Goal: Communication & Community: Participate in discussion

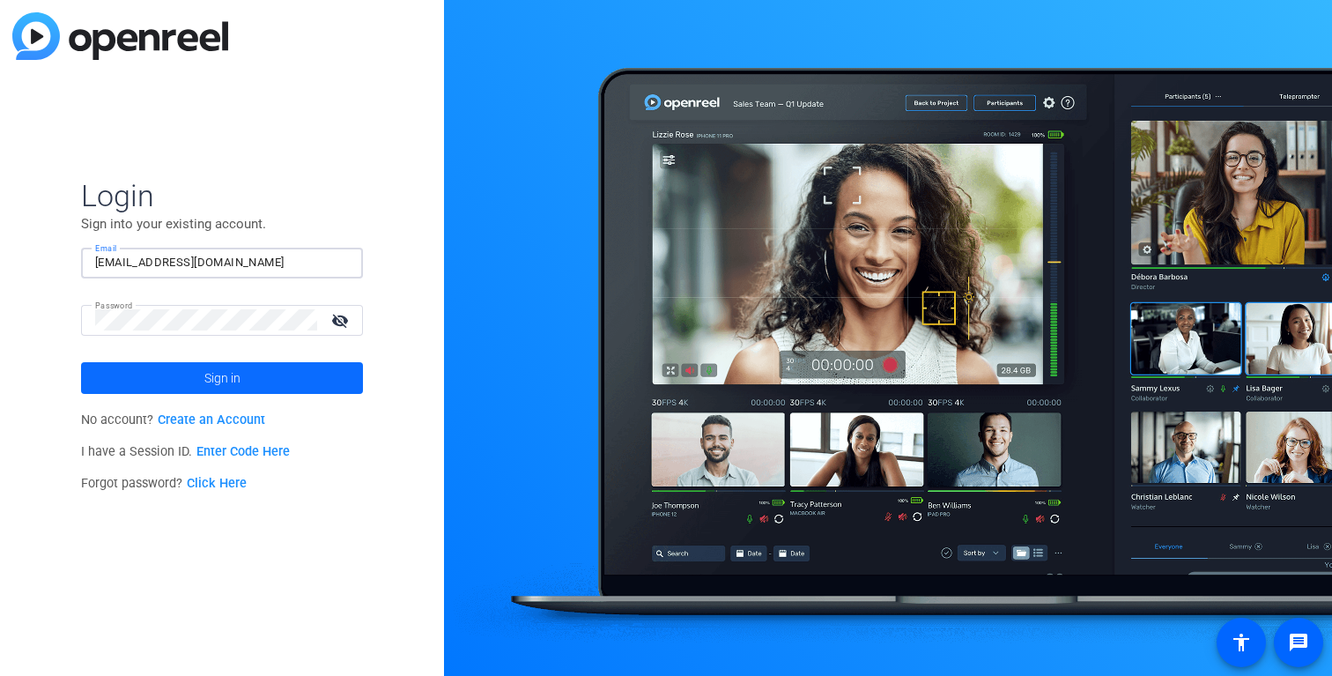
click at [248, 385] on span at bounding box center [222, 378] width 282 height 42
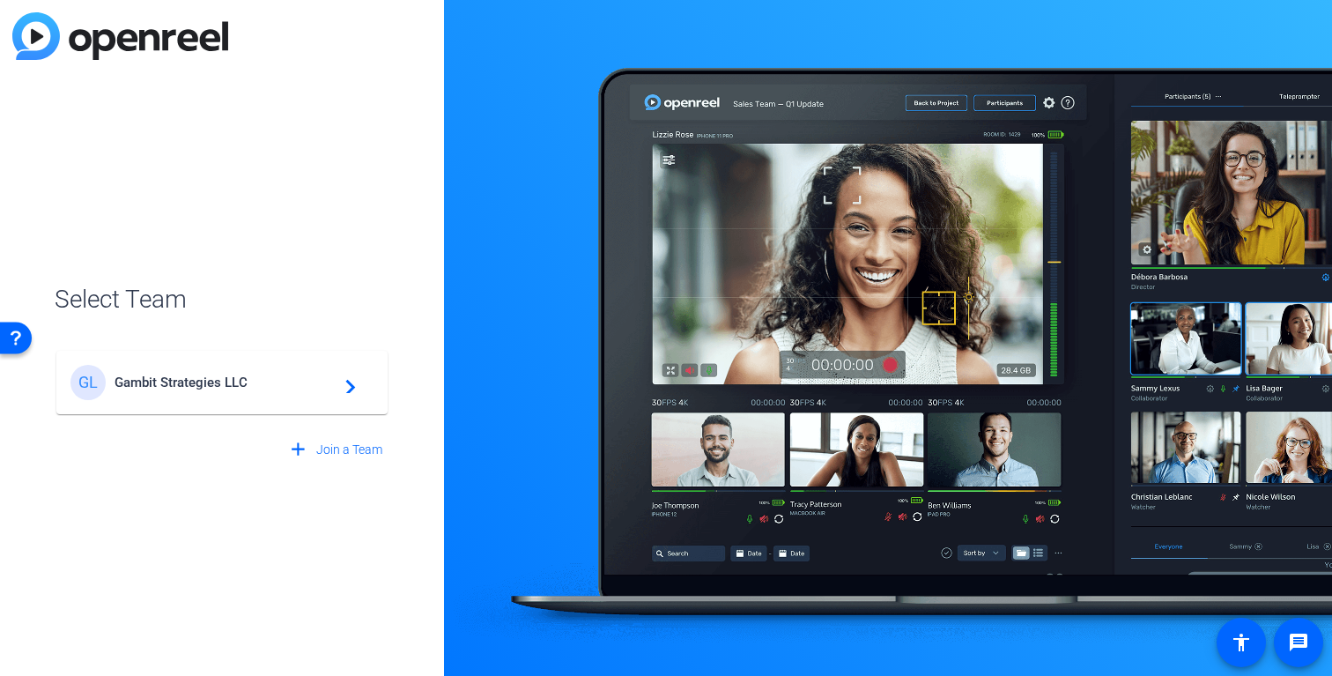
click at [313, 387] on span "Gambit Strategies LLC" at bounding box center [225, 382] width 220 height 16
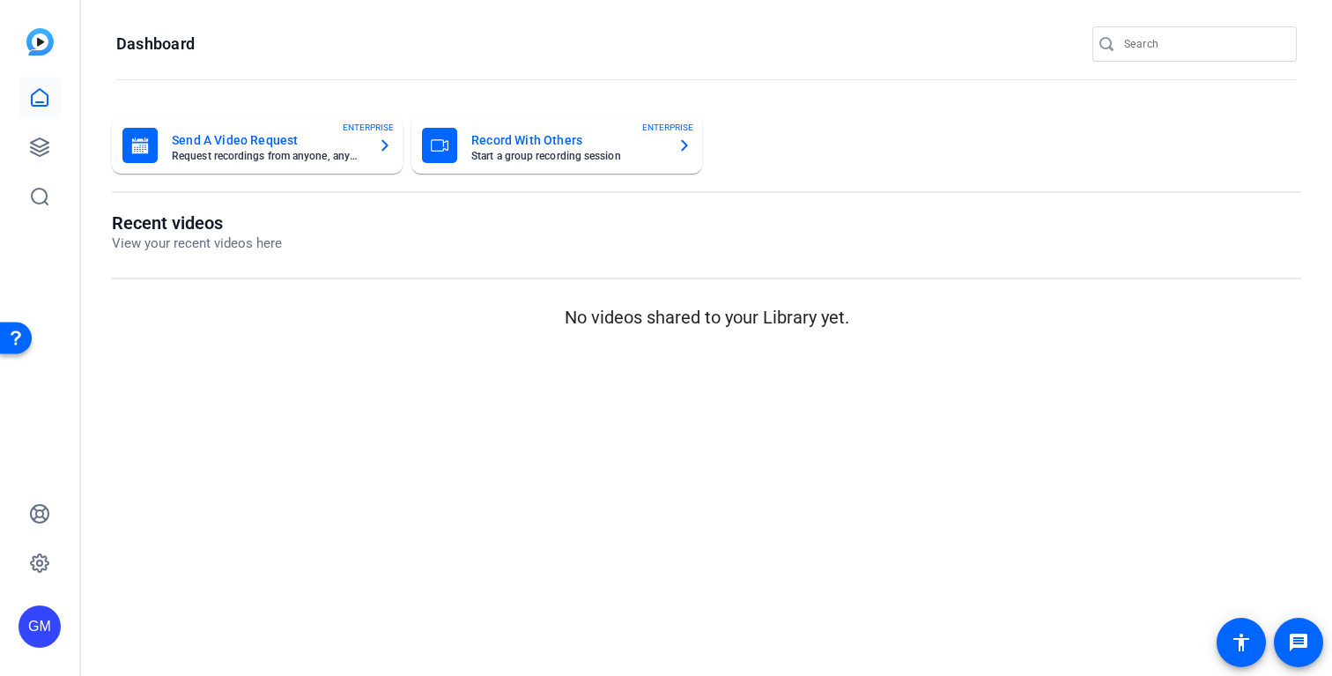
click at [38, 122] on div at bounding box center [39, 147] width 42 height 141
click at [38, 146] on icon at bounding box center [40, 147] width 18 height 18
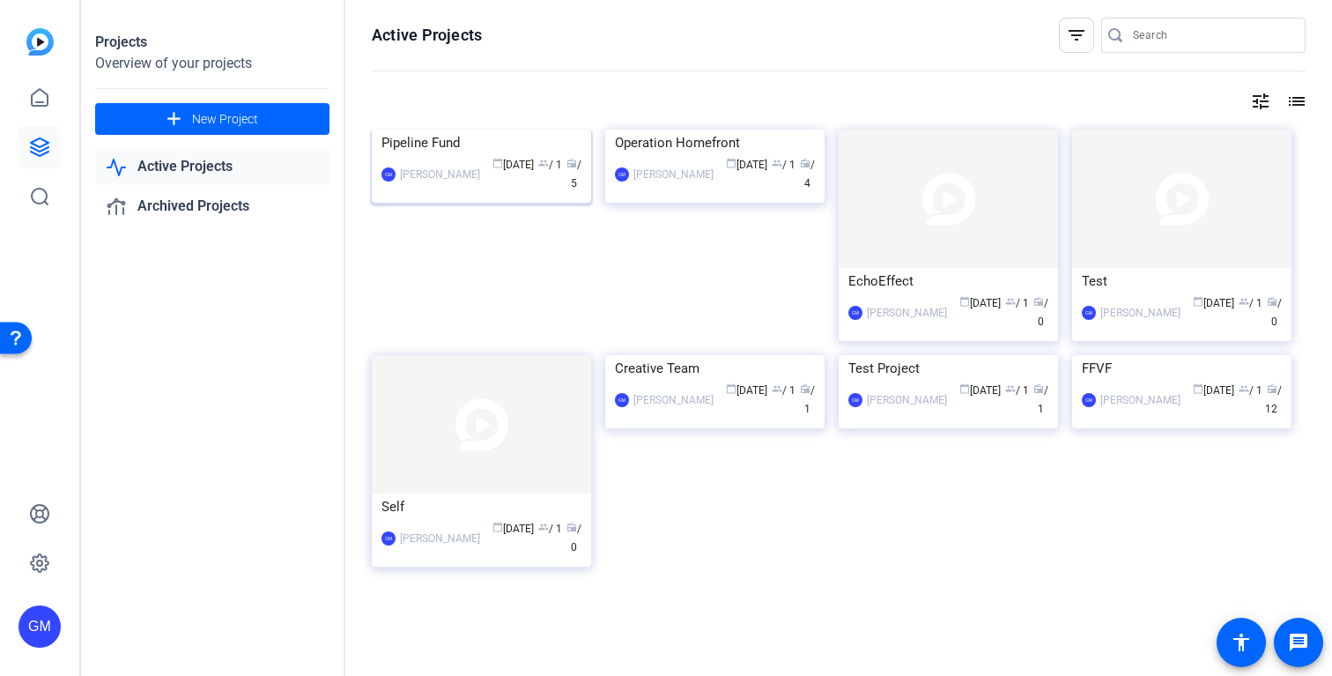
click at [460, 193] on div "[PERSON_NAME] calendar_today [DATE] group / 1 radio / 5" at bounding box center [481, 174] width 200 height 37
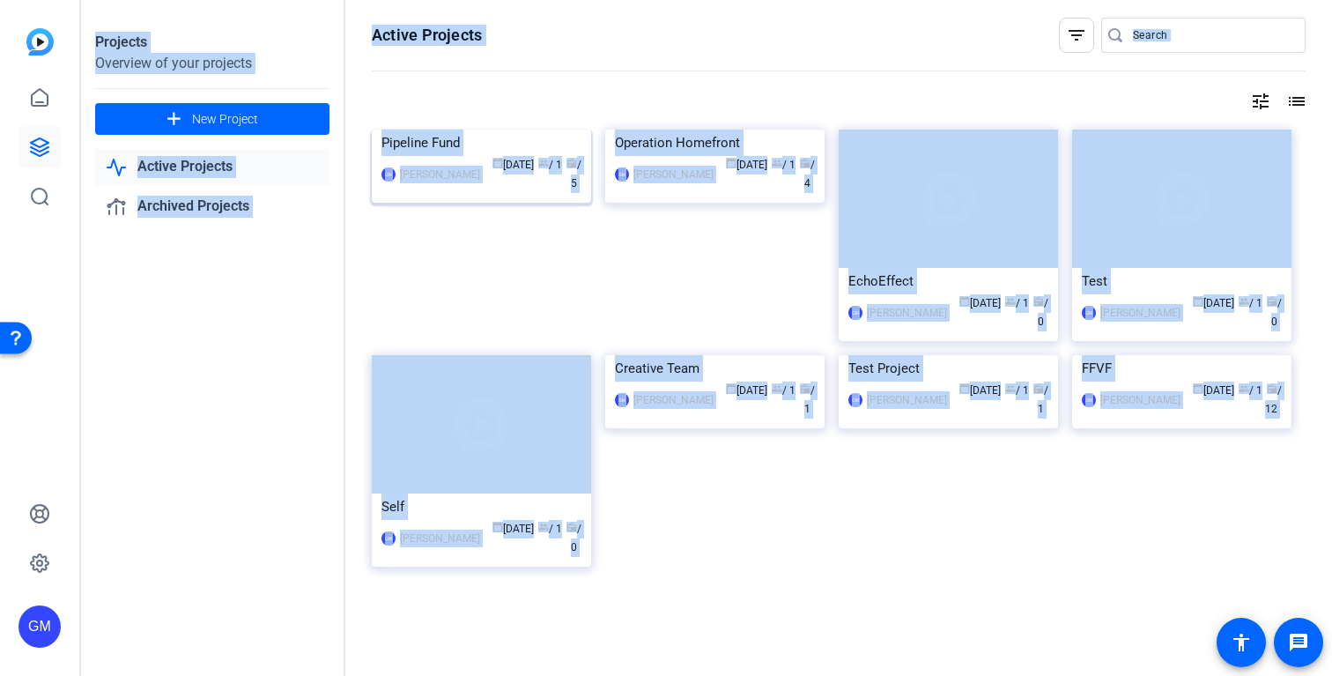
click at [460, 286] on div "Projects Overview of your projects add New Project Active Projects Archived Pro…" at bounding box center [706, 338] width 1251 height 676
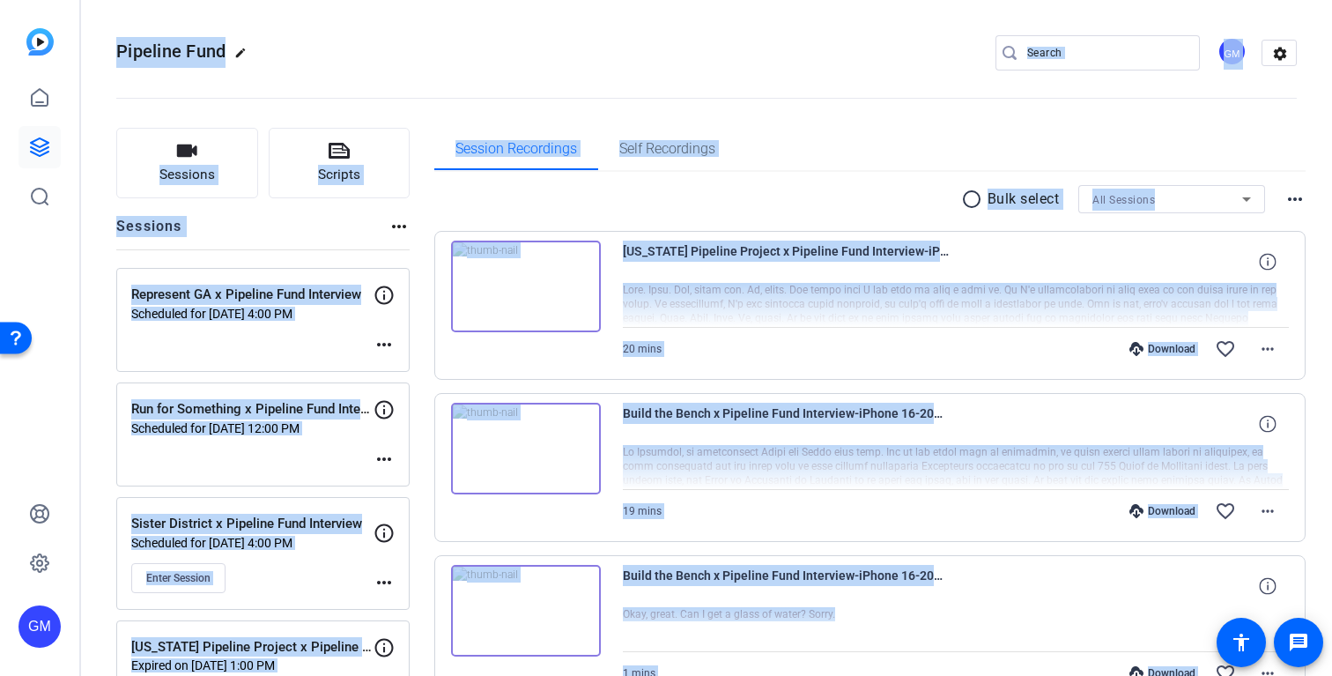
click at [454, 204] on div "radio_button_unchecked Bulk select All Sessions more_horiz" at bounding box center [870, 199] width 872 height 28
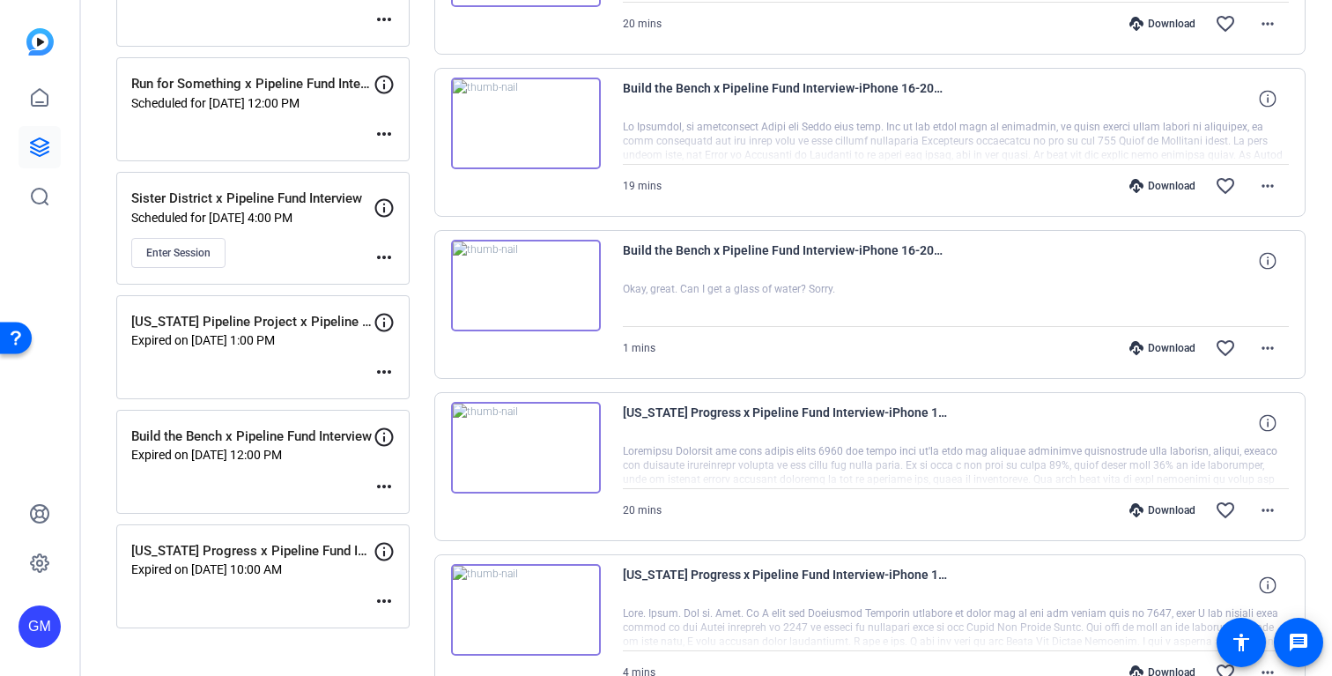
scroll to position [293, 0]
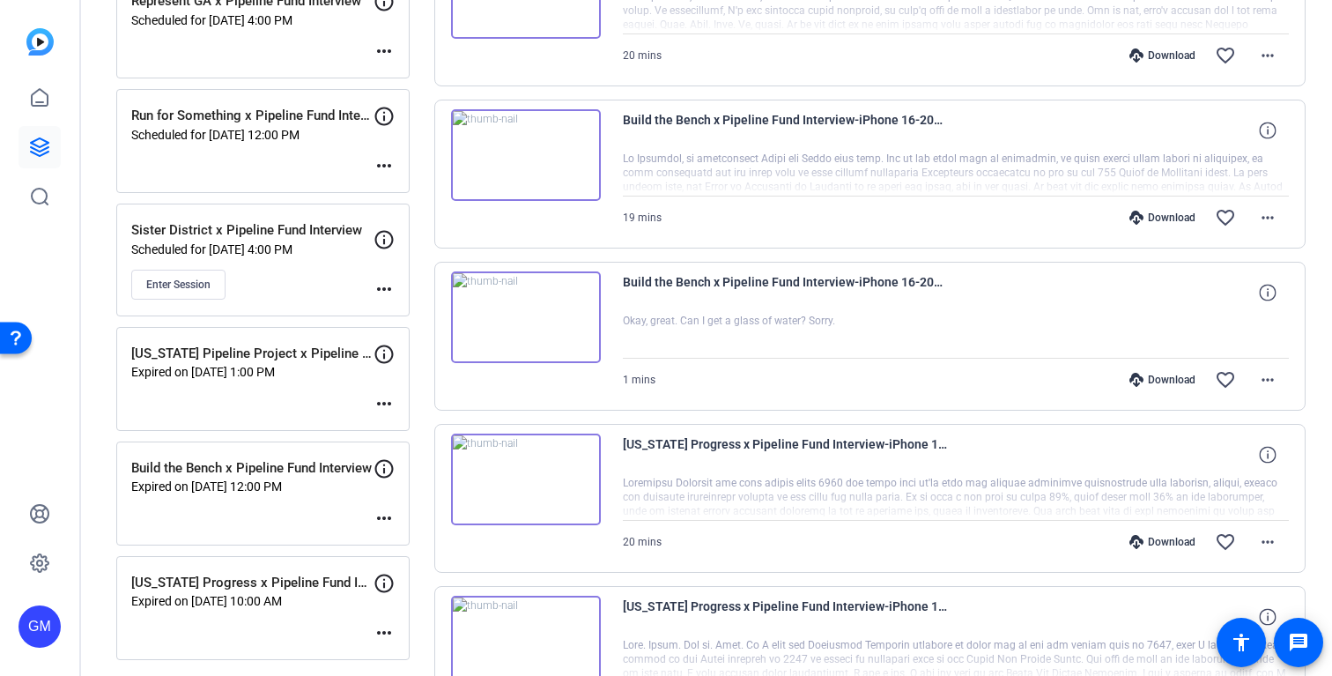
click at [387, 289] on mat-icon "more_horiz" at bounding box center [383, 288] width 21 height 21
click at [427, 311] on span "Edit Session" at bounding box center [428, 314] width 80 height 21
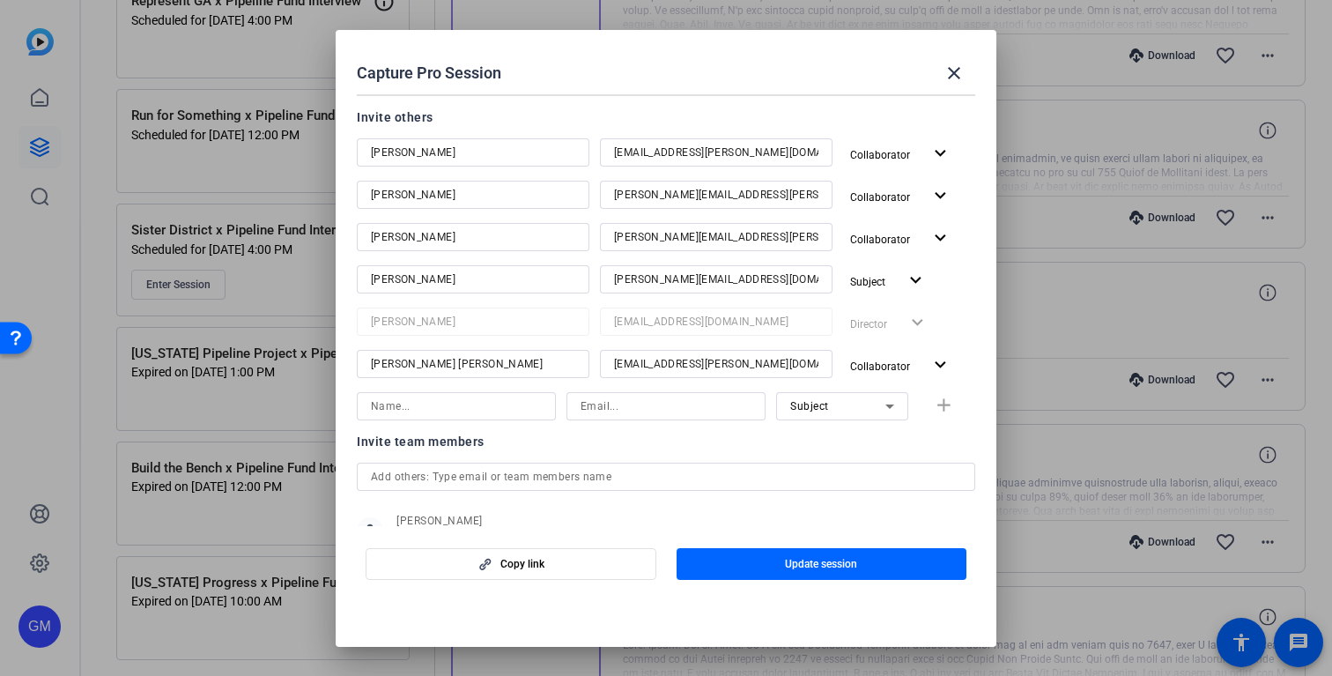
scroll to position [225, 0]
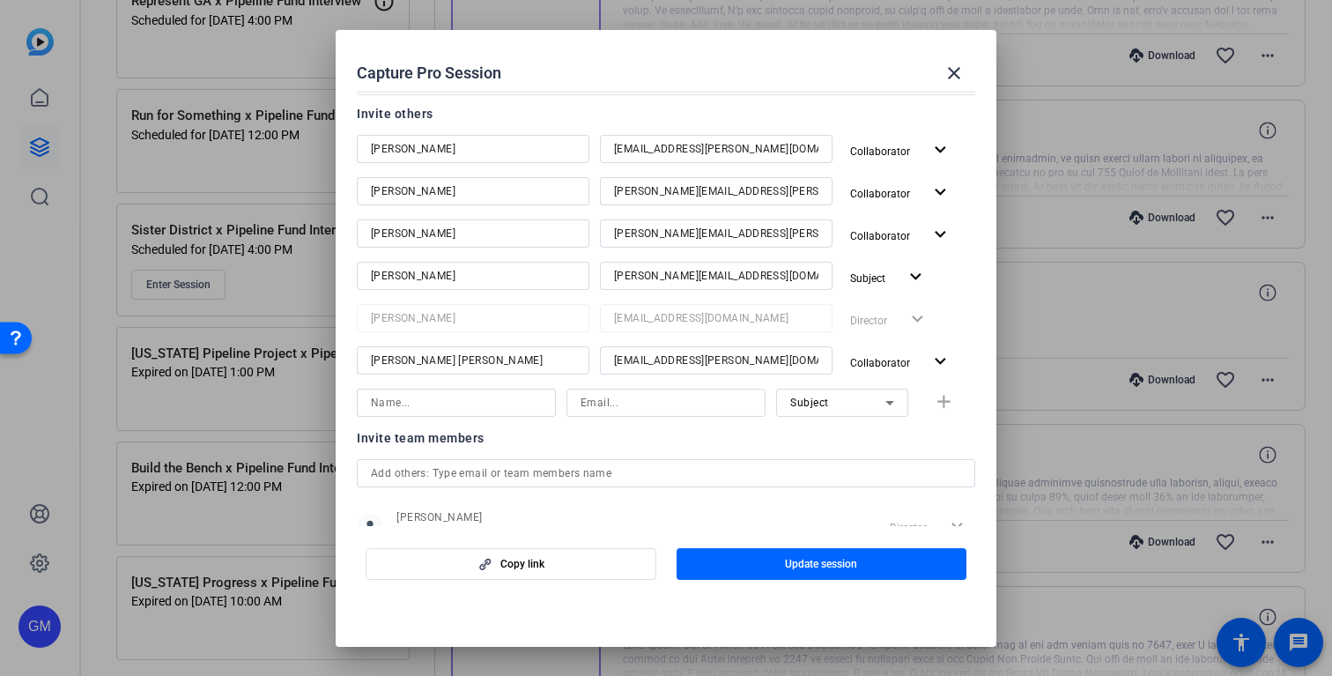
click at [443, 406] on input at bounding box center [456, 402] width 171 height 21
type input "[PERSON_NAME]"
click at [601, 402] on input at bounding box center [665, 402] width 171 height 21
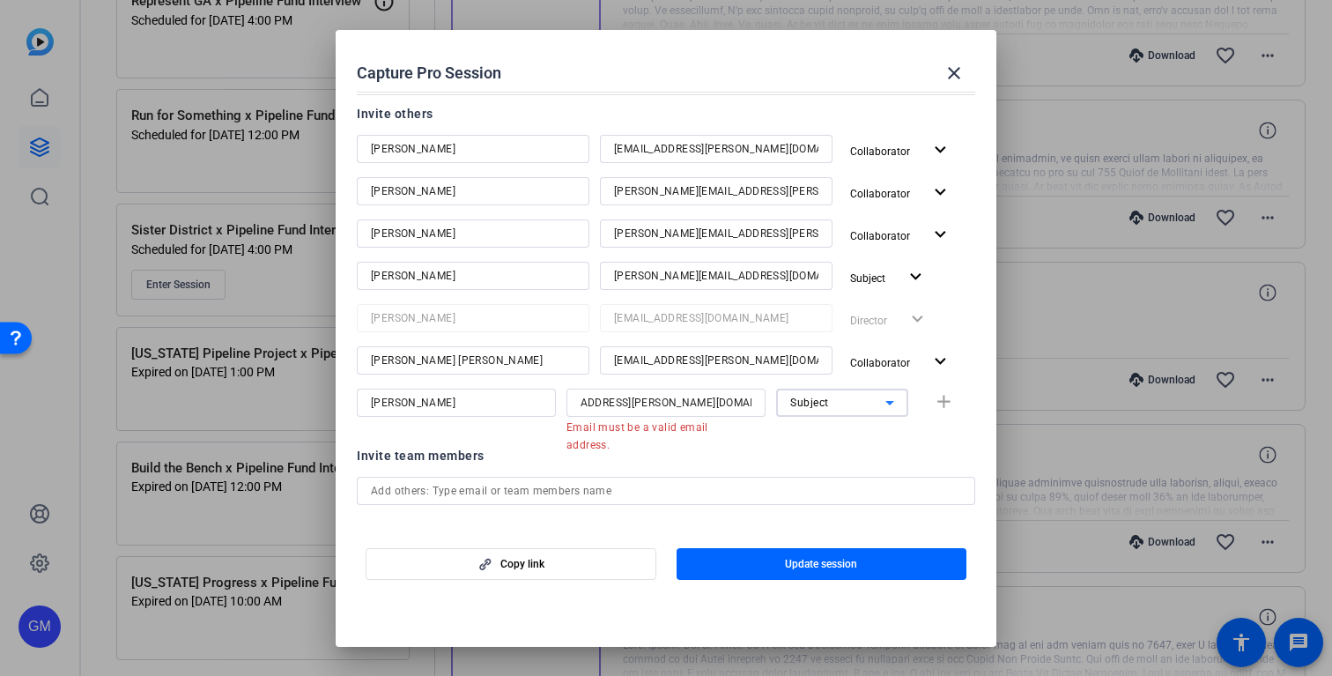
scroll to position [0, 0]
click at [847, 401] on div "Subject" at bounding box center [837, 402] width 95 height 22
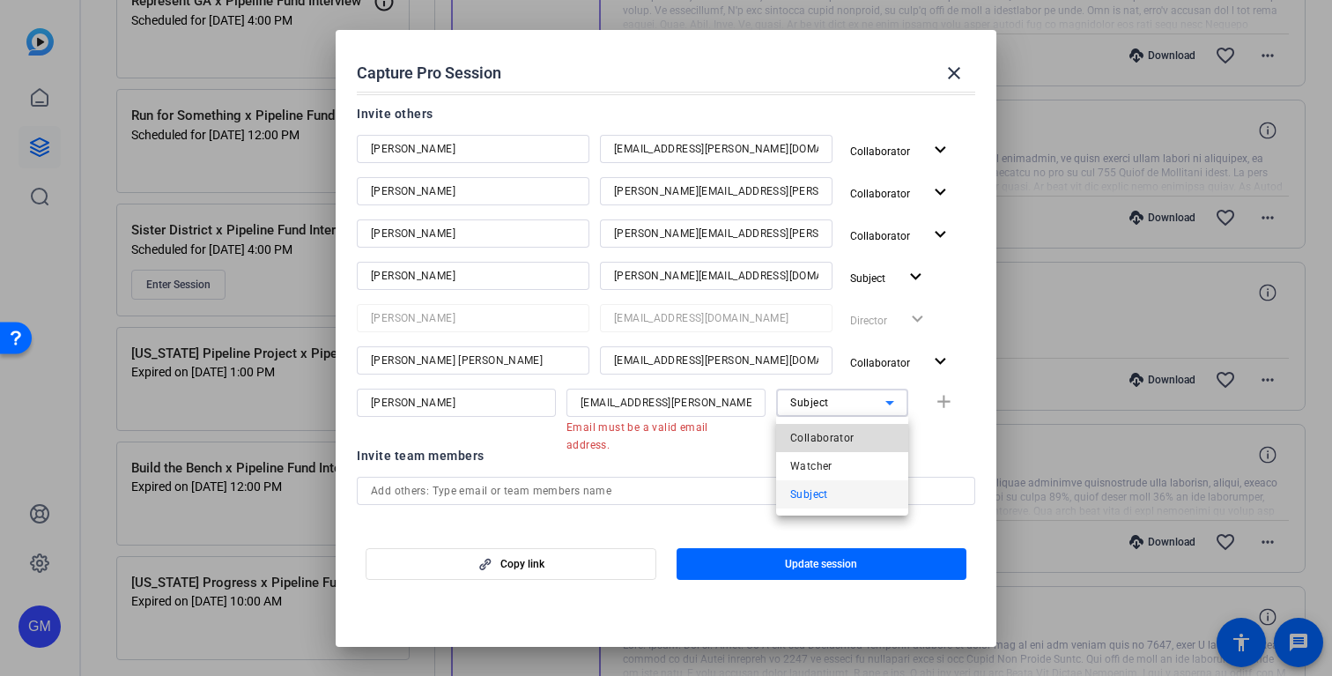
click at [829, 437] on span "Collaborator" at bounding box center [822, 437] width 64 height 21
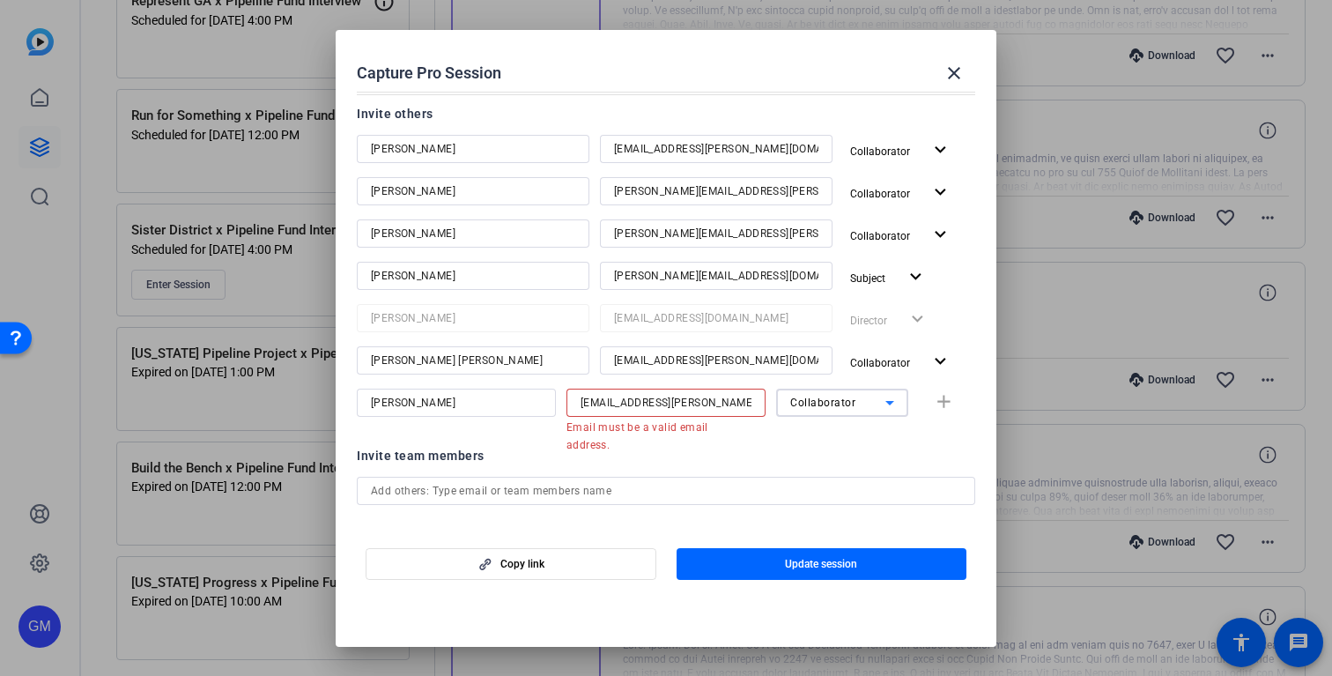
click at [750, 403] on input "[EMAIL_ADDRESS][PERSON_NAME][DOMAIN_NAME]" at bounding box center [665, 402] width 171 height 21
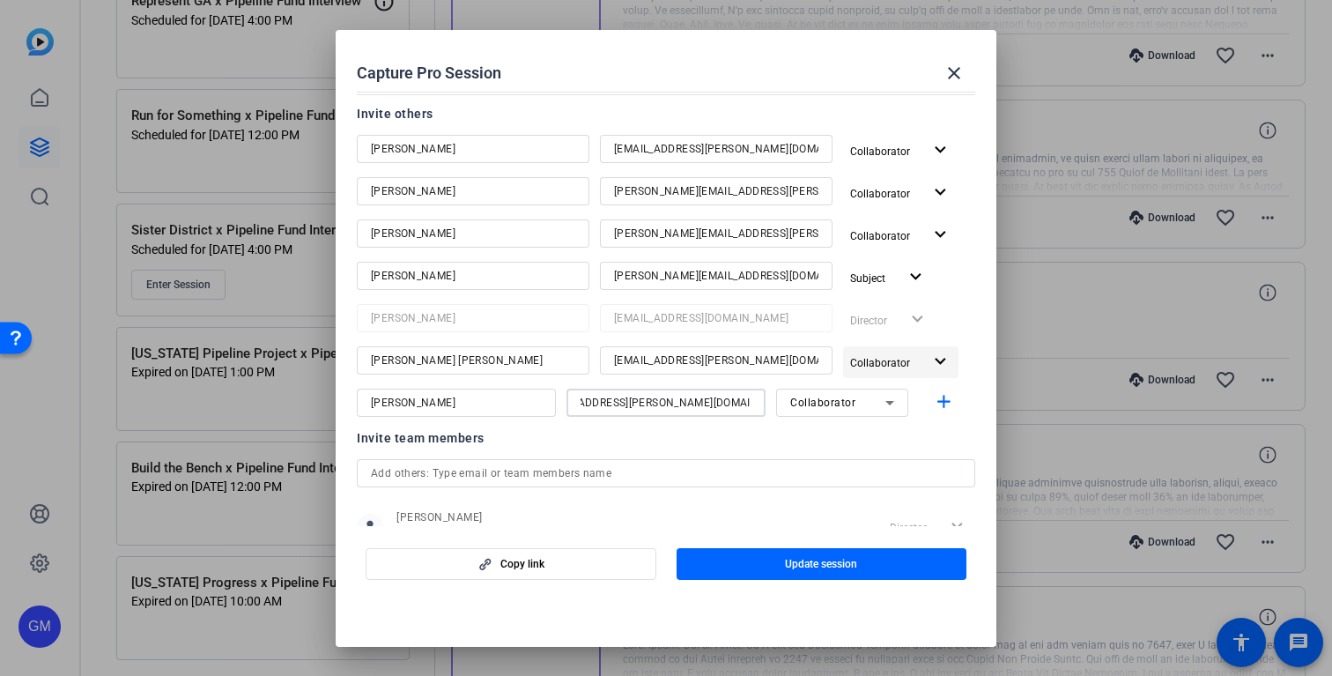
scroll to position [0, 40]
type input "[EMAIL_ADDRESS][PERSON_NAME][DOMAIN_NAME]"
click at [943, 400] on mat-icon "add" at bounding box center [944, 402] width 22 height 22
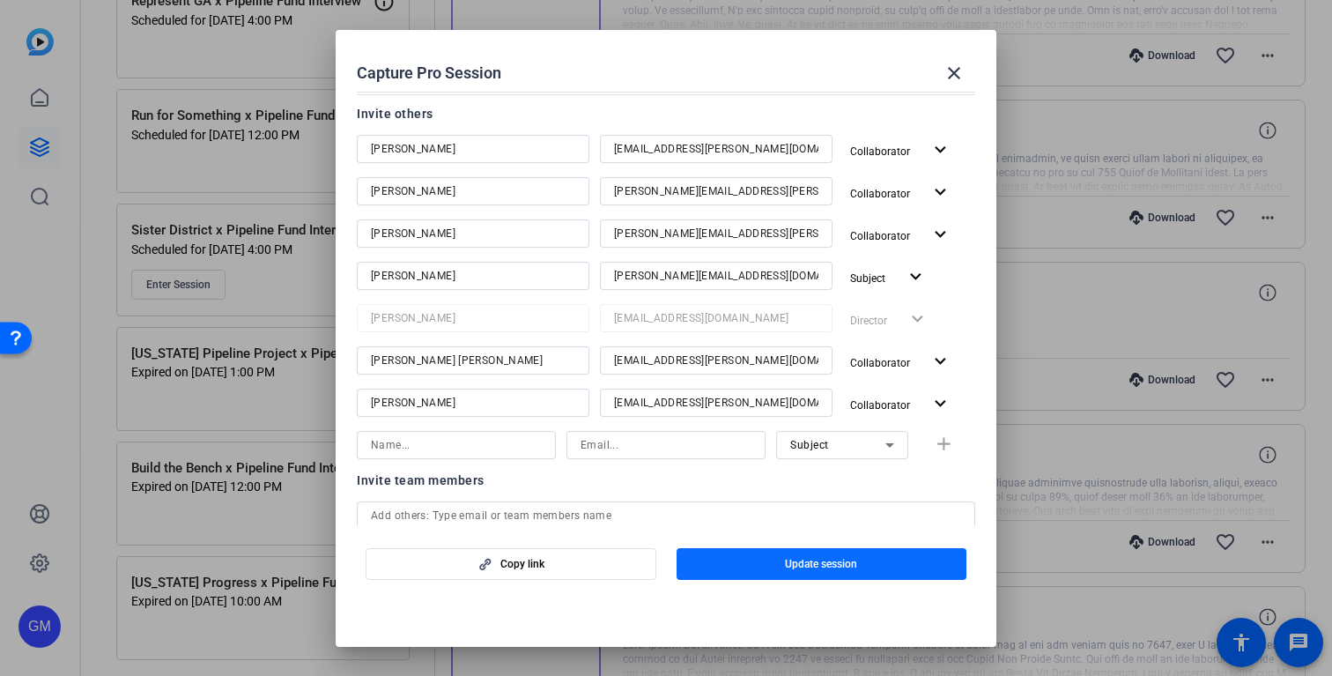
click at [815, 559] on span "Update session" at bounding box center [821, 564] width 72 height 14
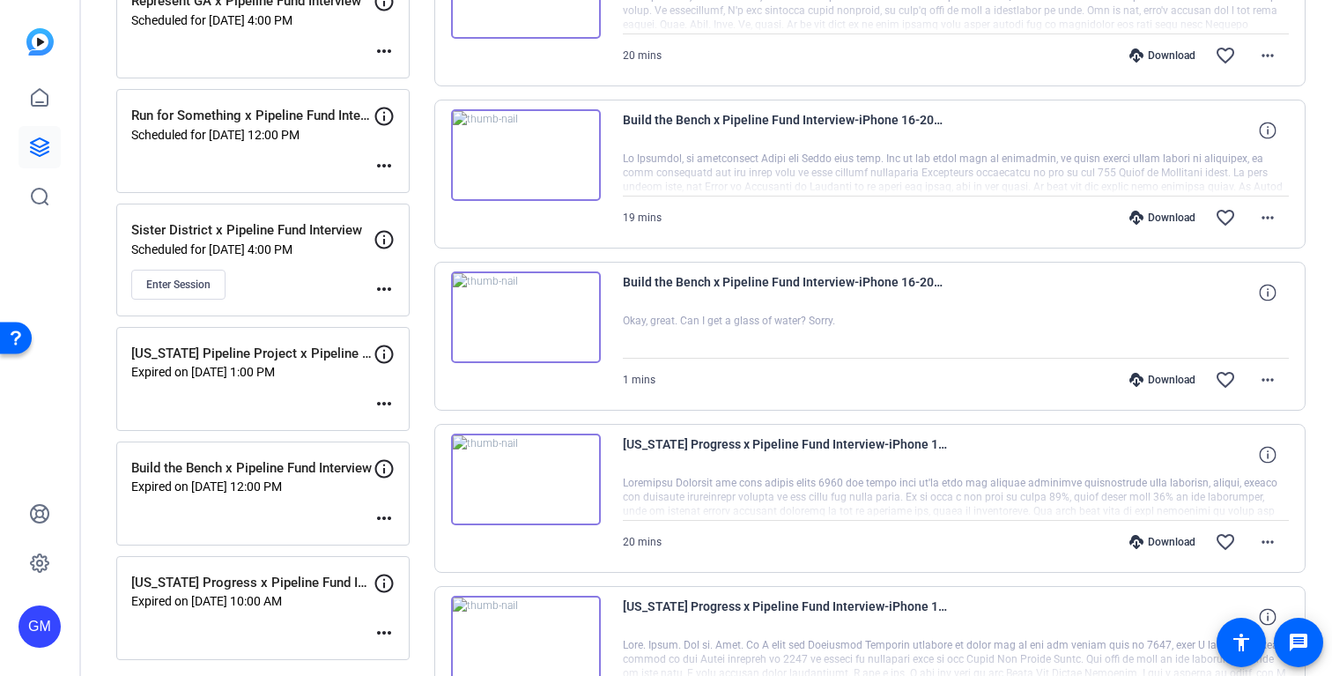
click at [421, 247] on div "Sessions Scripts Sessions more_horiz Represent GA x Pipeline Fund Interview Sch…" at bounding box center [706, 312] width 1251 height 1001
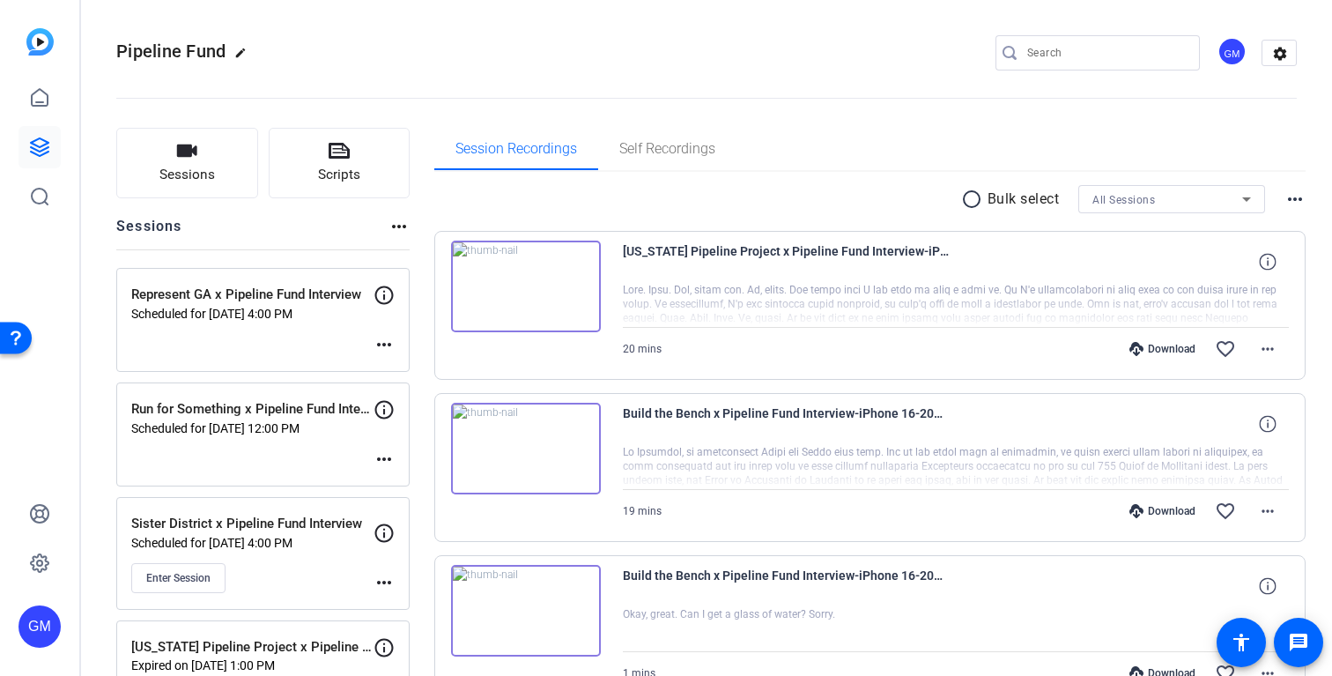
click at [416, 224] on div "Sessions Scripts Sessions more_horiz Represent GA x Pipeline Fund Interview Sch…" at bounding box center [706, 606] width 1251 height 1001
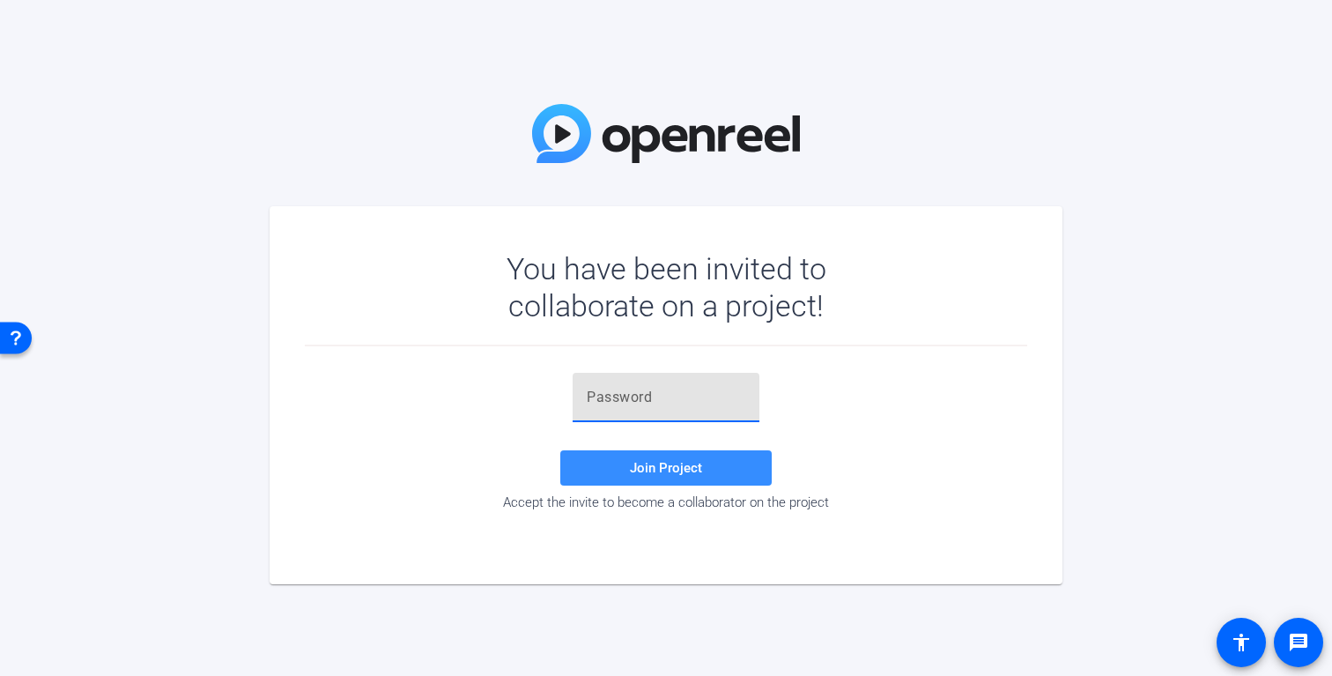
click at [660, 400] on input "text" at bounding box center [666, 397] width 159 height 21
paste input "ad!qO-"
type input "ad!qO-"
click at [834, 358] on div "ad!qO- Join Project Accept the invite to become a collaborator on the project" at bounding box center [666, 443] width 722 height 194
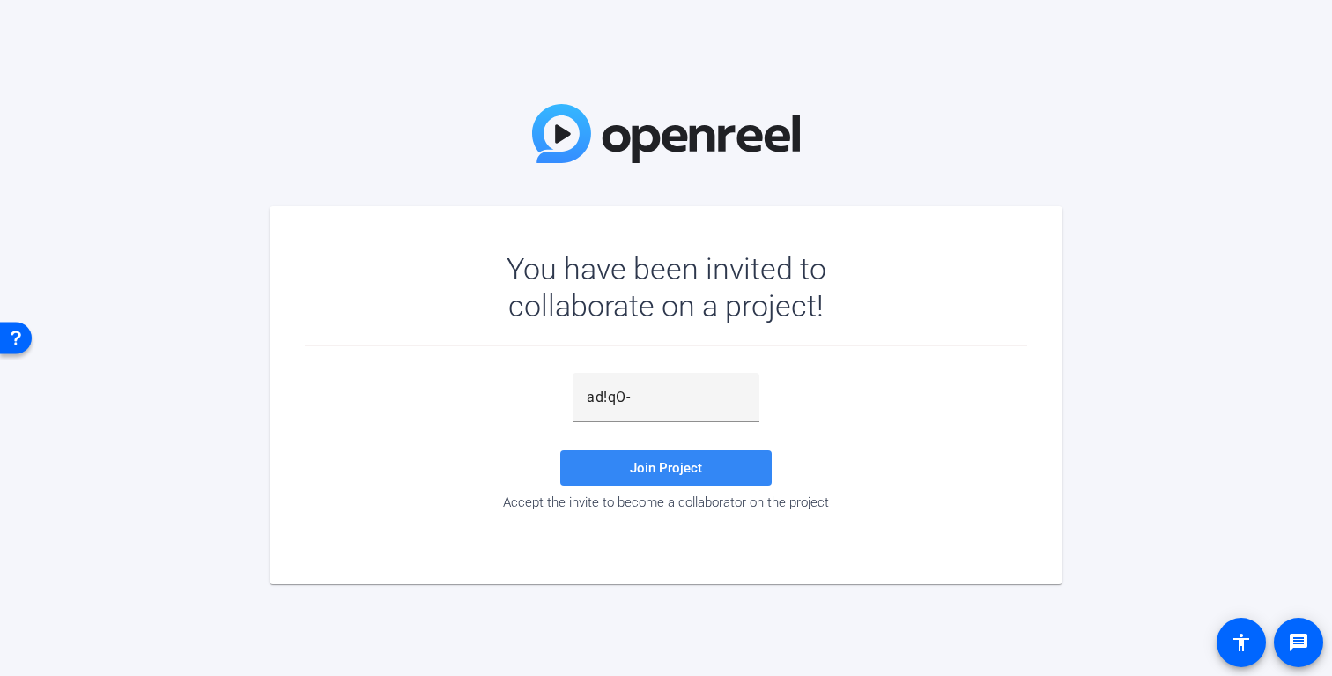
click at [676, 472] on span "Join Project" at bounding box center [666, 468] width 72 height 16
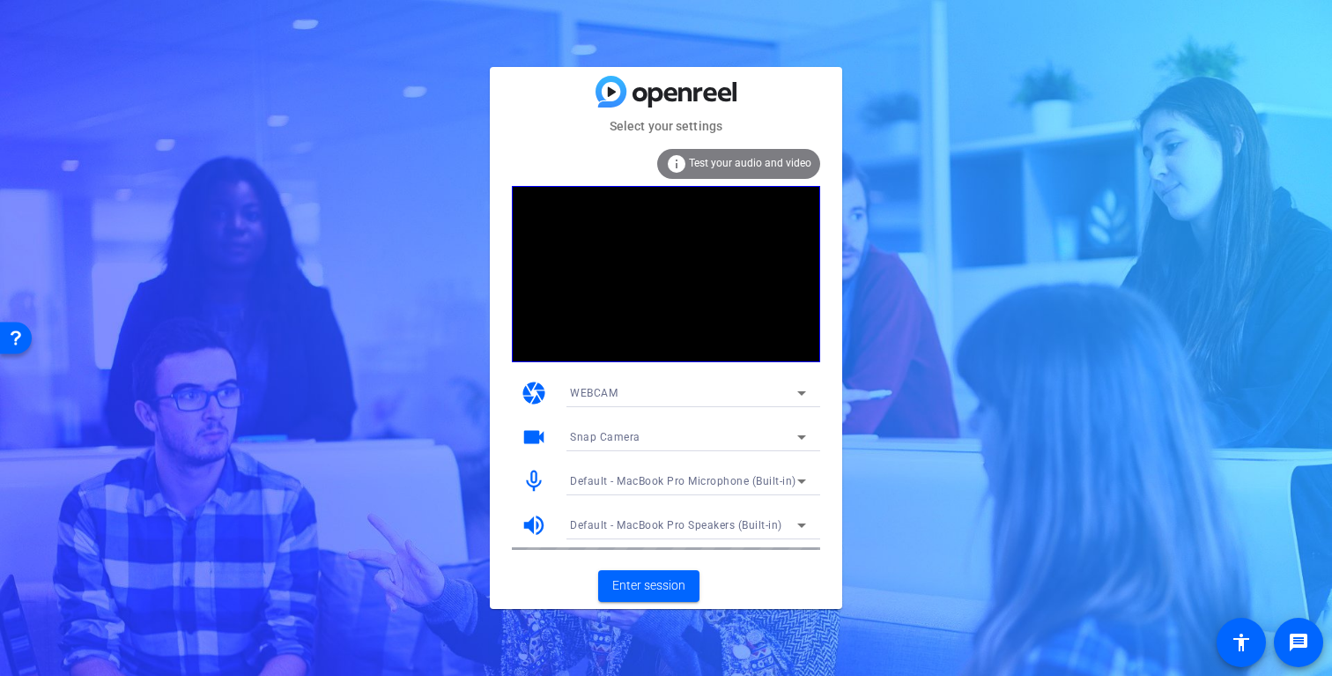
click at [589, 149] on div "info Test your audio and video" at bounding box center [666, 167] width 308 height 37
click at [617, 435] on span "Snap Camera" at bounding box center [605, 437] width 70 height 12
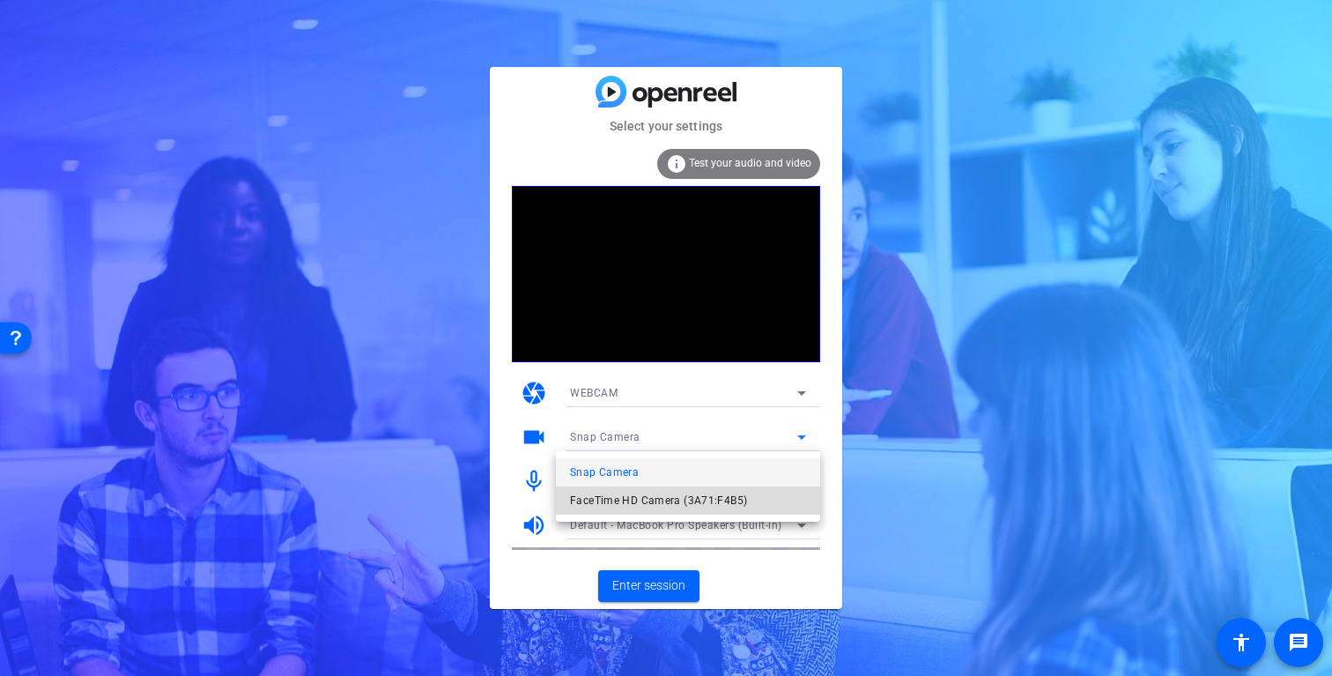
click at [617, 501] on span "FaceTime HD Camera (3A71:F4B5)" at bounding box center [658, 500] width 177 height 21
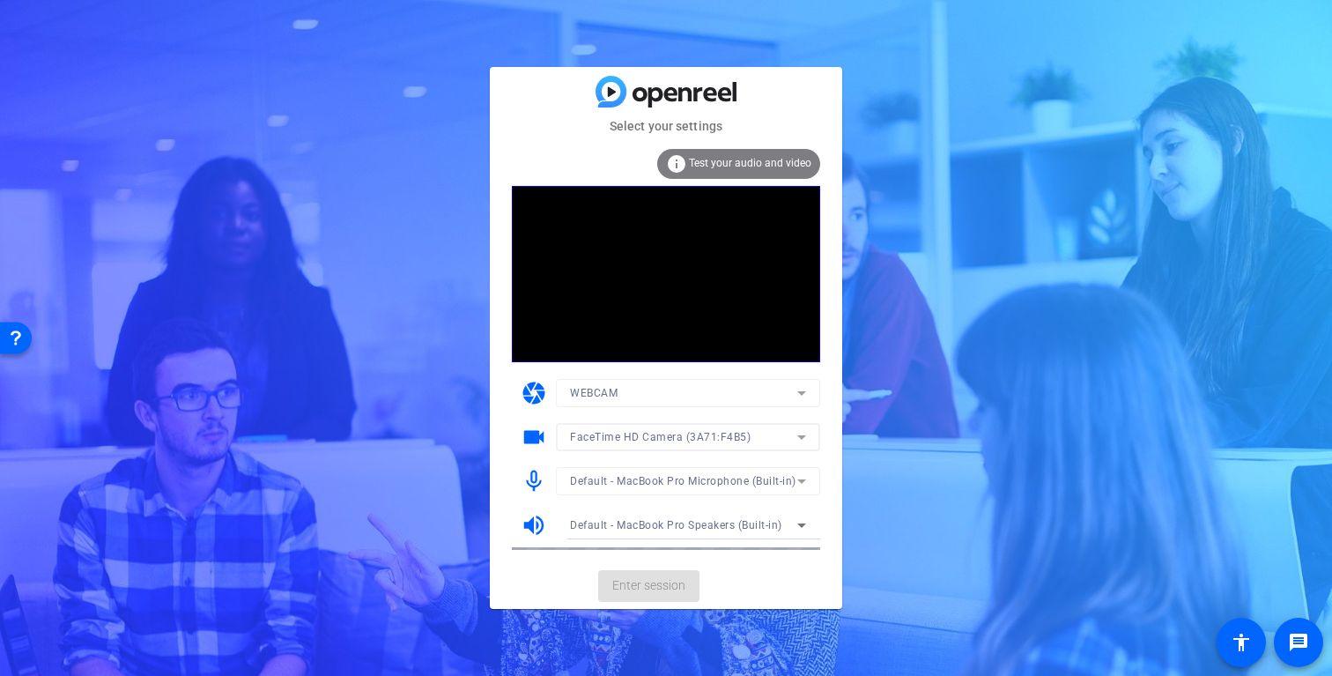
click at [624, 391] on mat-form-field "WEBCAM" at bounding box center [688, 393] width 264 height 28
click at [658, 587] on span "Enter session" at bounding box center [648, 585] width 73 height 18
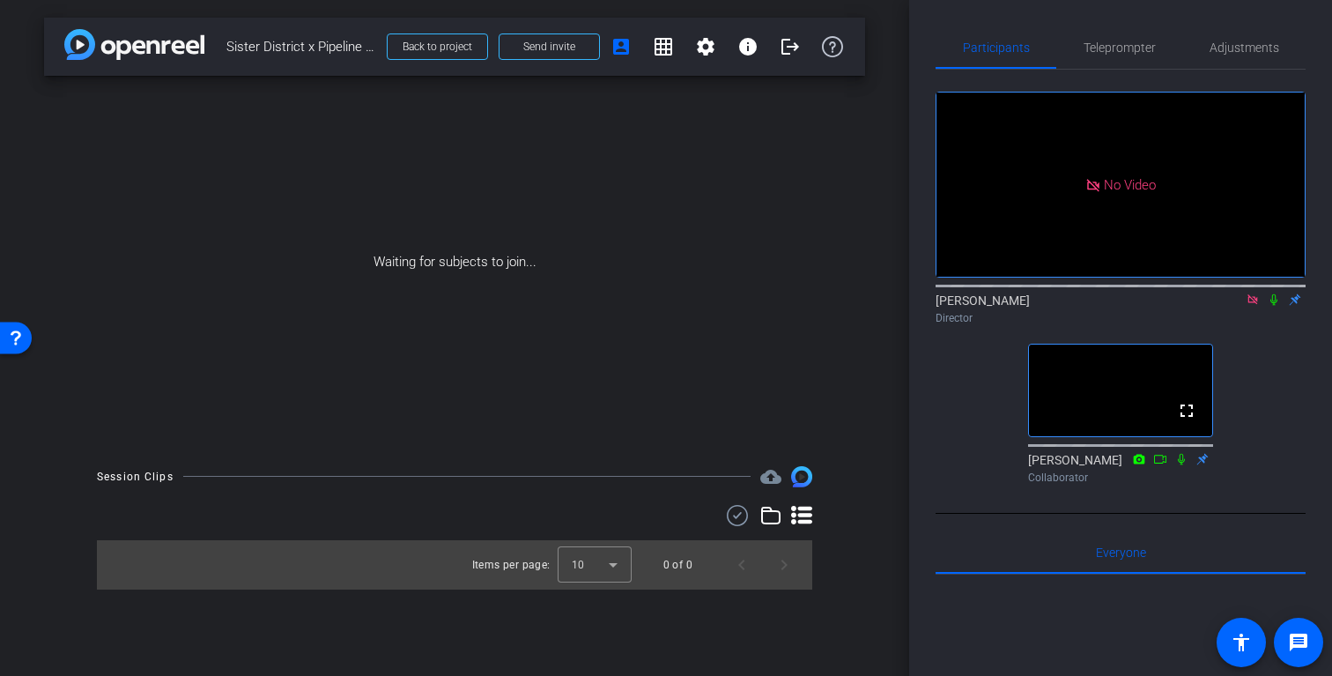
click at [1252, 304] on icon at bounding box center [1252, 299] width 10 height 10
click at [883, 40] on div "arrow_back Sister District x Pipeline Fund Interview Back to project Send invit…" at bounding box center [454, 338] width 909 height 676
click at [886, 45] on div "arrow_back Sister District x Pipeline Fund Interview Back to project Send invit…" at bounding box center [454, 338] width 909 height 676
click at [1273, 307] on mat-icon "flip" at bounding box center [1273, 299] width 21 height 16
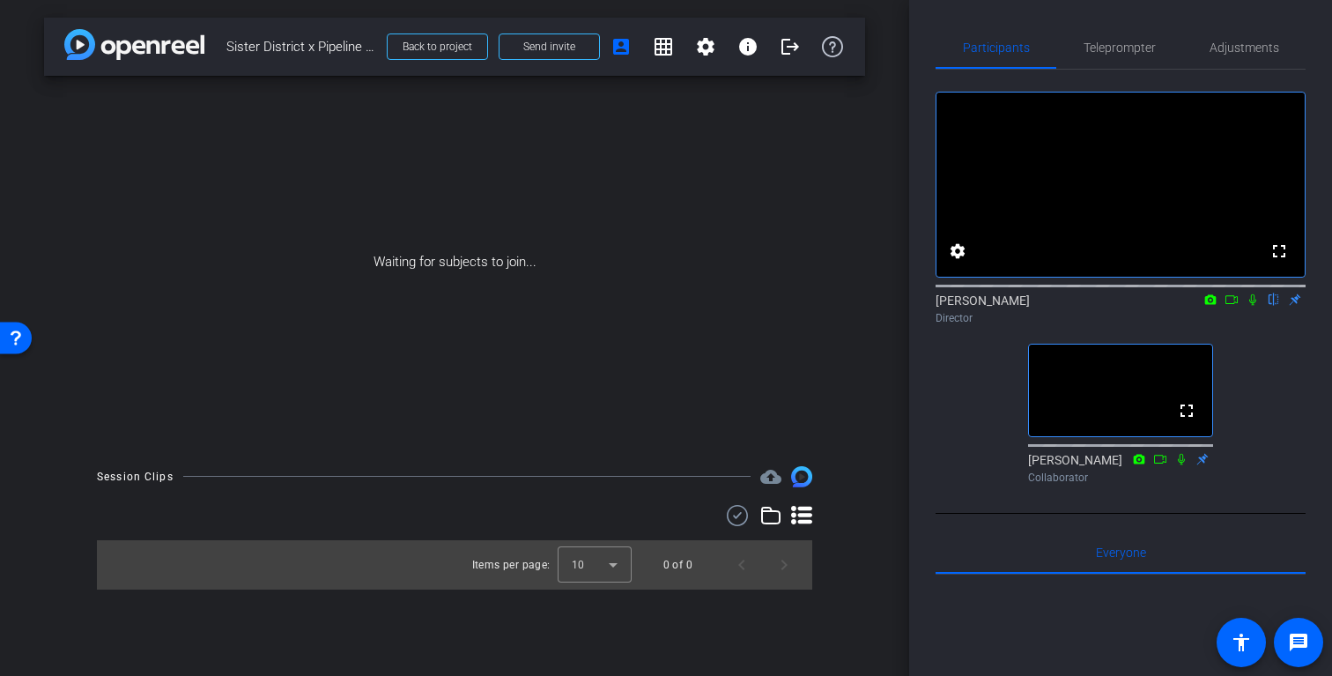
click at [1273, 307] on mat-icon "flip" at bounding box center [1273, 299] width 21 height 16
click at [1111, 323] on div "Germain McCarthy flip Director" at bounding box center [1120, 309] width 370 height 34
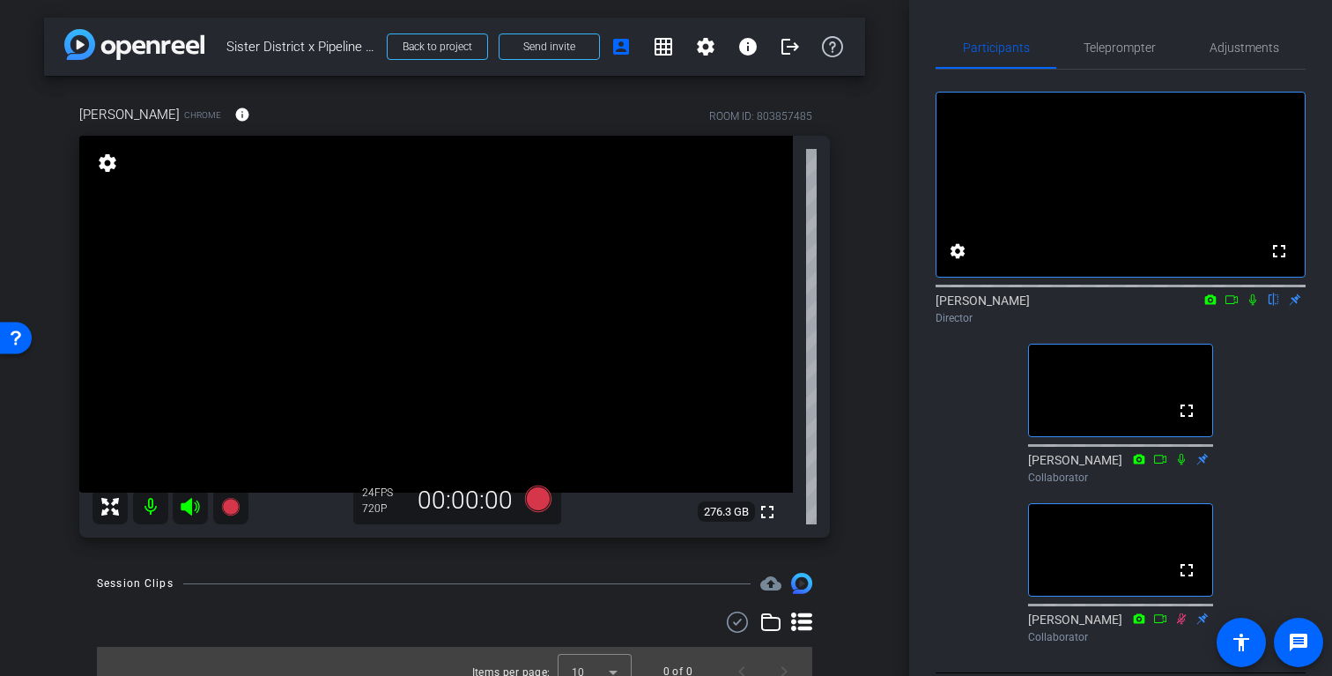
scroll to position [20, 0]
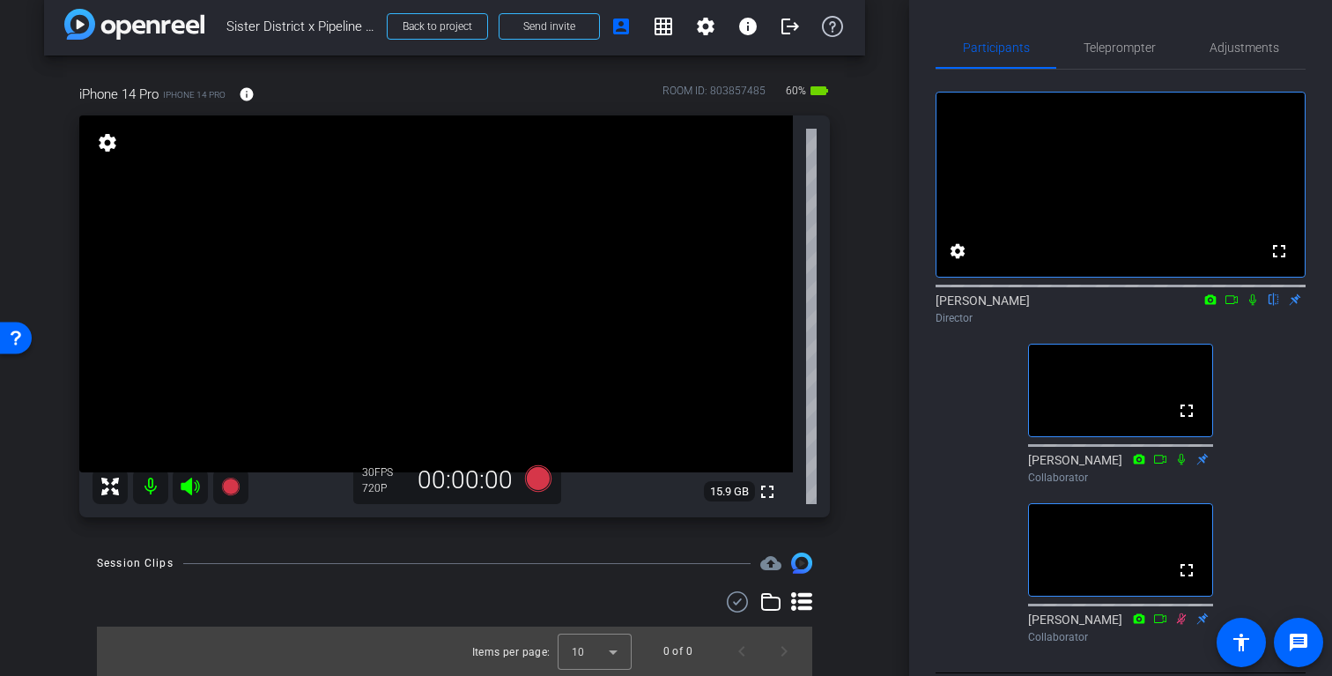
click at [1236, 306] on icon at bounding box center [1231, 299] width 14 height 12
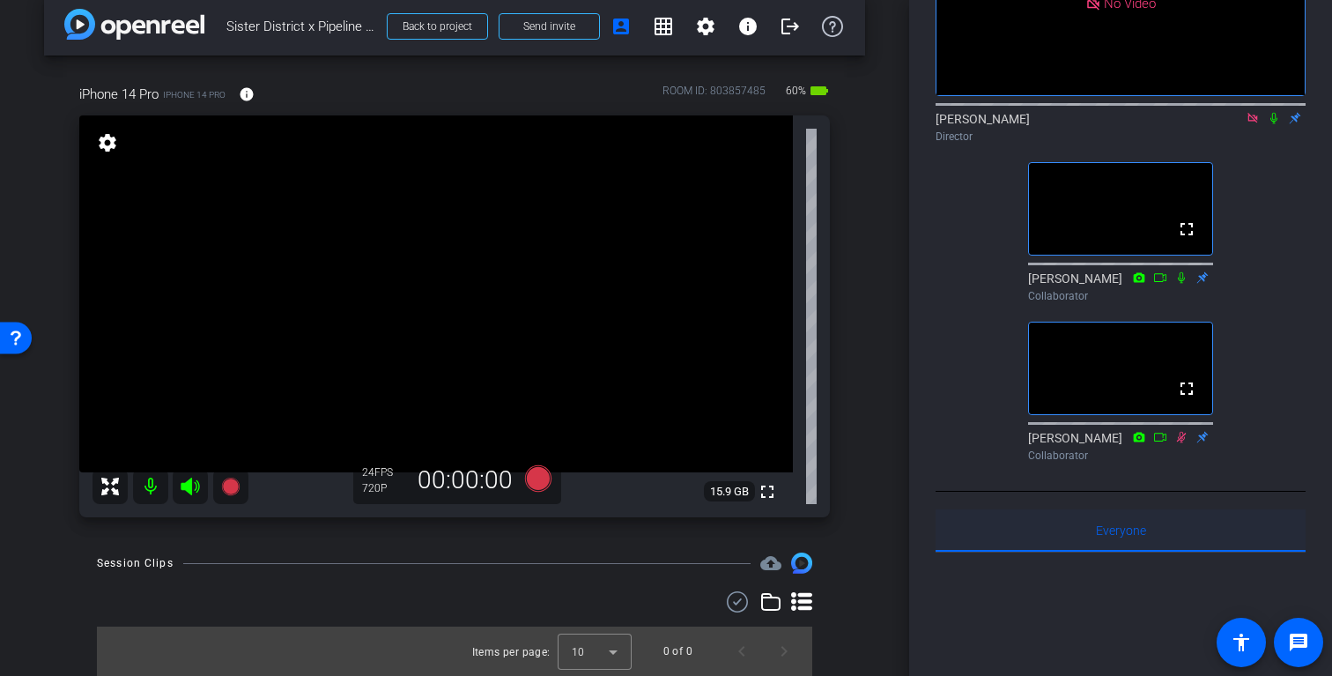
scroll to position [32, 0]
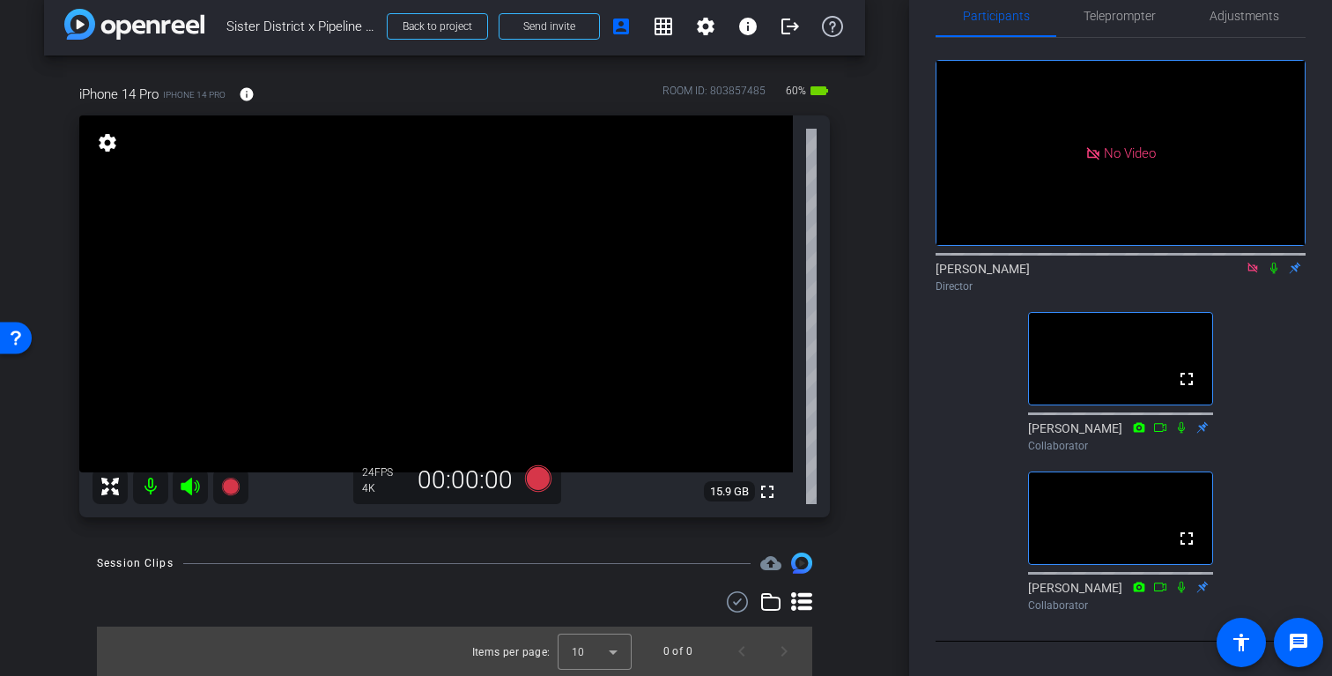
click at [1274, 274] on icon at bounding box center [1274, 268] width 14 height 12
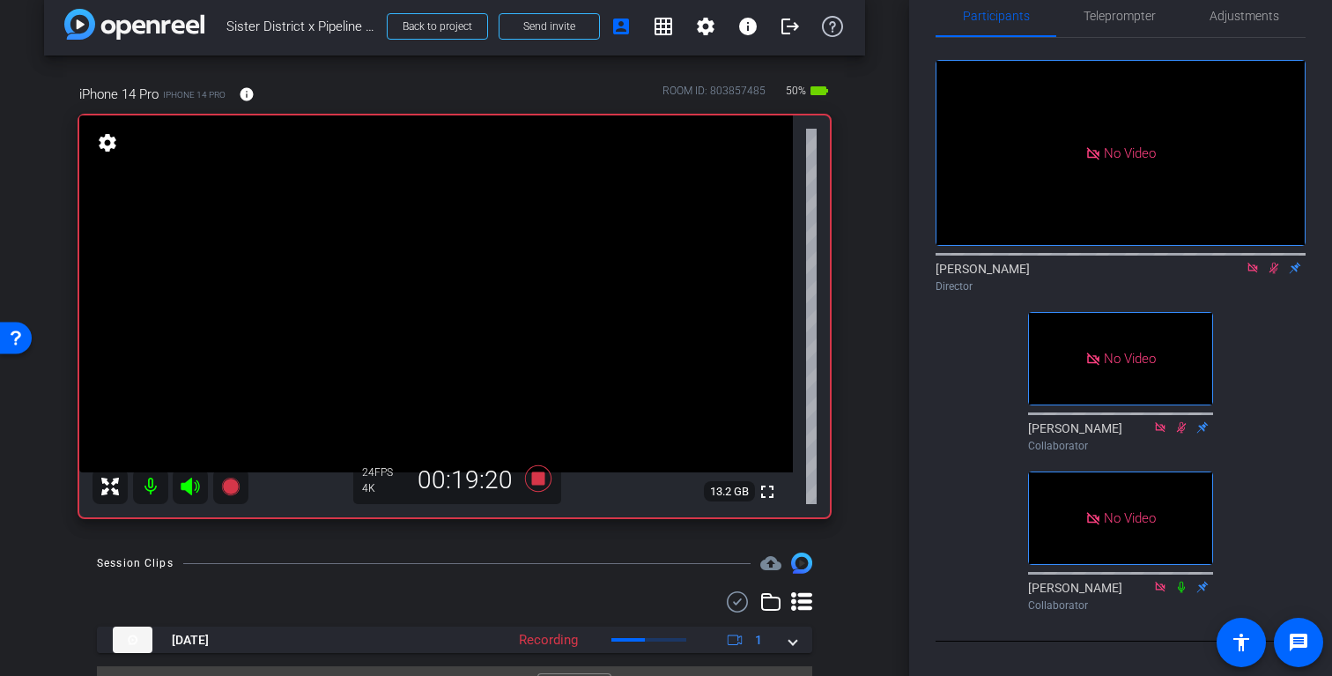
click at [1269, 274] on icon at bounding box center [1274, 268] width 14 height 12
